Goal: Information Seeking & Learning: Learn about a topic

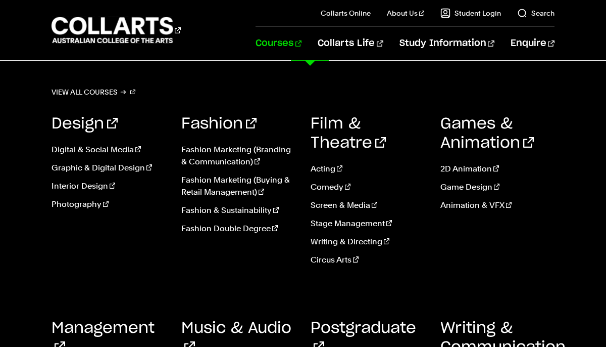
scroll to position [97, 0]
click at [356, 117] on link "Film & Theatre" at bounding box center [348, 133] width 75 height 34
click at [254, 326] on link "Music & Audio" at bounding box center [236, 337] width 110 height 34
